Goal: Information Seeking & Learning: Learn about a topic

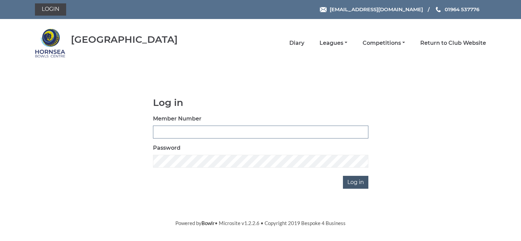
type input "0713"
click at [364, 182] on input "Log in" at bounding box center [355, 182] width 25 height 13
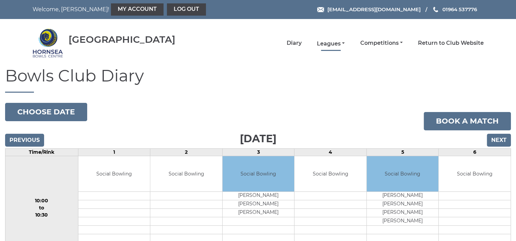
click at [329, 45] on link "Leagues" at bounding box center [331, 43] width 28 height 7
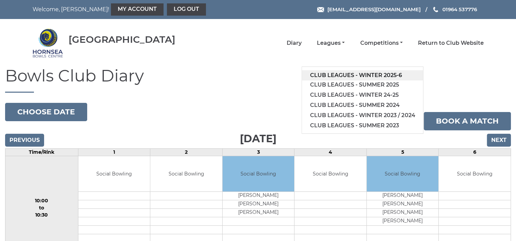
click at [345, 73] on link "Club leagues - Winter 2025-6" at bounding box center [362, 75] width 121 height 10
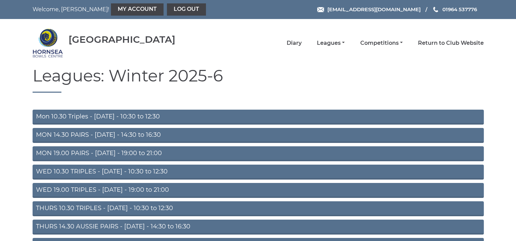
click at [136, 117] on link "Mon 10.30 Triples - [DATE] - 10:30 to 12:30" at bounding box center [258, 117] width 451 height 15
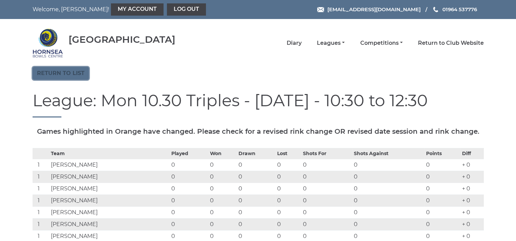
click at [66, 70] on link "Return to list" at bounding box center [61, 73] width 56 height 13
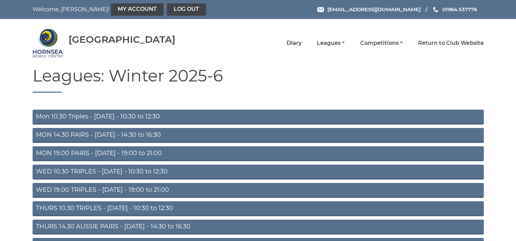
click at [139, 170] on link "WED 10.30 TRIPLES - [DATE] - 10:30 to 12:30" at bounding box center [258, 172] width 451 height 15
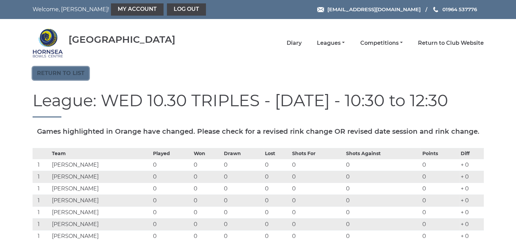
click at [70, 72] on link "Return to list" at bounding box center [61, 73] width 56 height 13
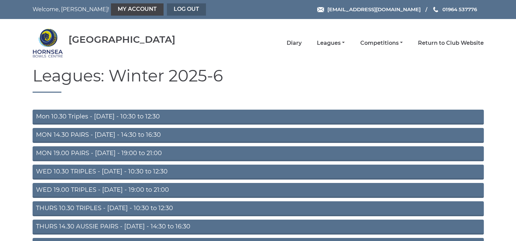
click at [167, 8] on link "Log out" at bounding box center [186, 9] width 39 height 12
